Goal: Register for event/course: Sign up to attend an event or enroll in a course

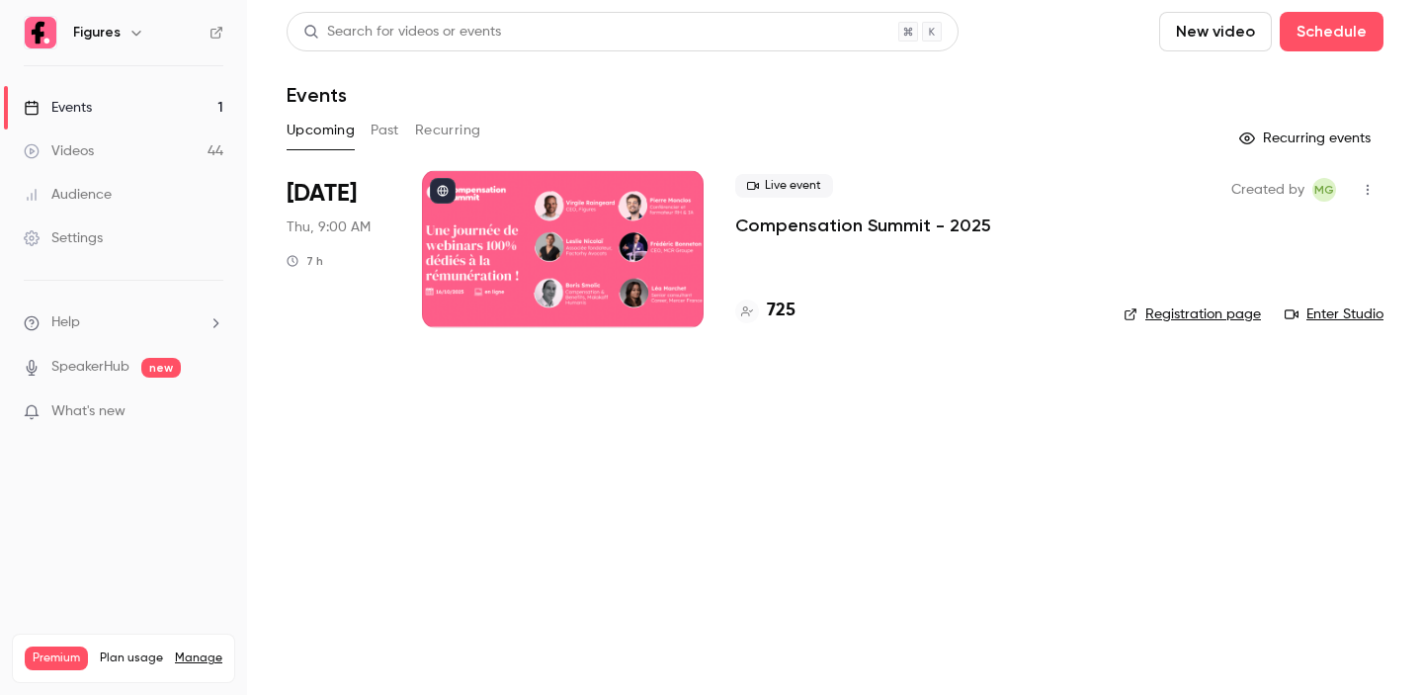
click at [892, 224] on p "Compensation Summit - 2025" at bounding box center [863, 226] width 256 height 24
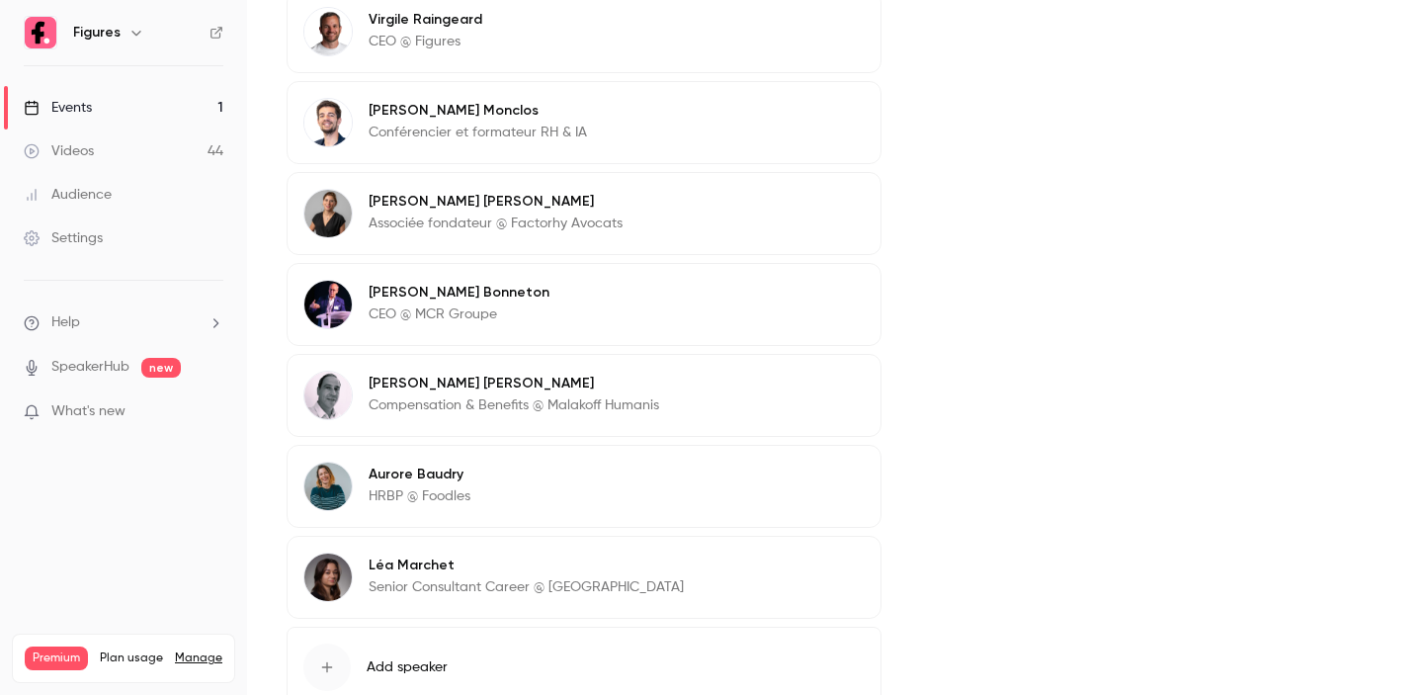
scroll to position [818, 0]
click at [89, 108] on div "Events" at bounding box center [58, 108] width 68 height 20
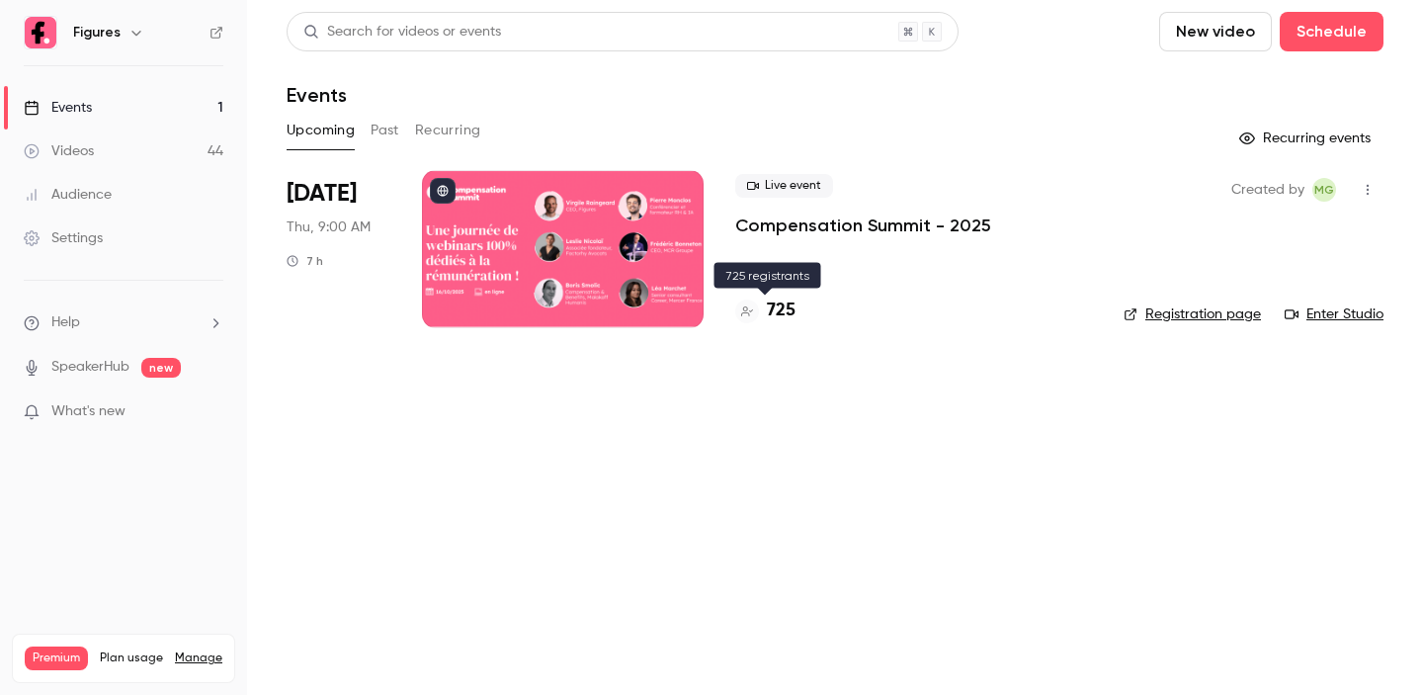
click at [781, 308] on h4 "725" at bounding box center [781, 311] width 29 height 27
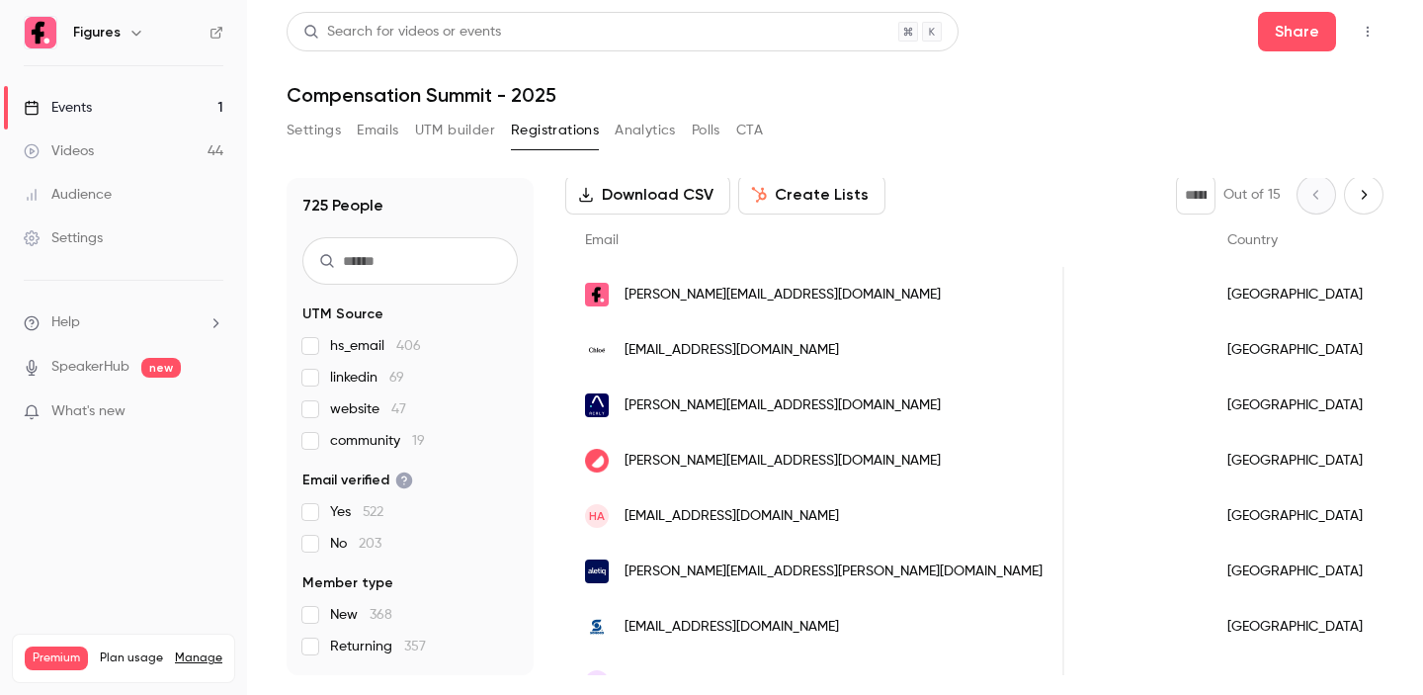
scroll to position [0, 1099]
